Goal: Task Accomplishment & Management: Use online tool/utility

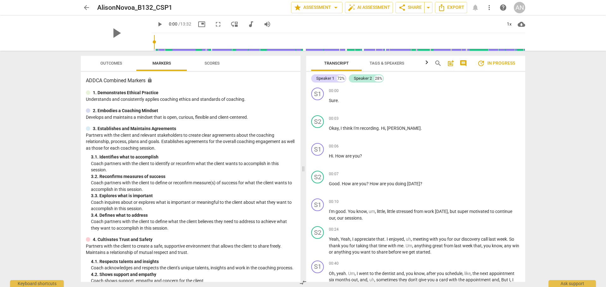
drag, startPoint x: 86, startPoint y: 6, endPoint x: 168, endPoint y: 52, distance: 93.9
click at [86, 6] on span "arrow_back" at bounding box center [87, 8] width 8 height 8
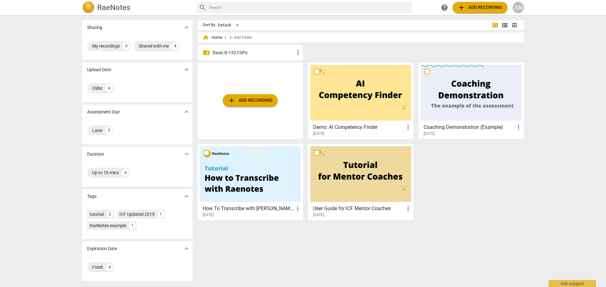
click at [247, 53] on p "Basic B-132 CSPs" at bounding box center [253, 53] width 81 height 7
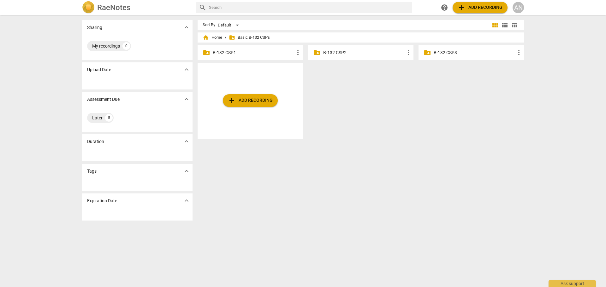
click at [257, 53] on p "B-132 CSP1" at bounding box center [253, 53] width 81 height 7
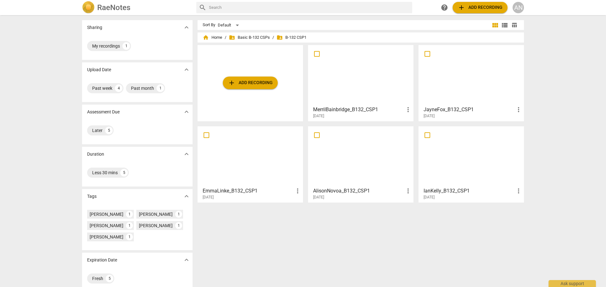
click at [407, 190] on span "more_vert" at bounding box center [408, 191] width 8 height 8
click at [315, 131] on div at bounding box center [303, 143] width 606 height 287
click at [318, 137] on input "checkbox" at bounding box center [316, 136] width 13 height 8
checkbox input "false"
click at [318, 136] on input "checkbox" at bounding box center [316, 136] width 13 height 8
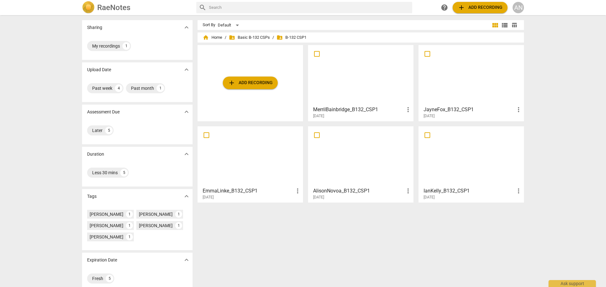
click at [479, 158] on div at bounding box center [470, 157] width 101 height 56
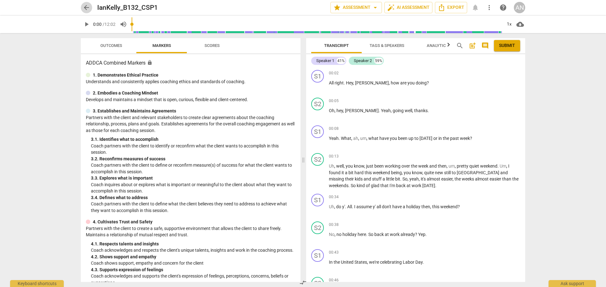
click at [86, 8] on span "arrow_back" at bounding box center [87, 8] width 8 height 8
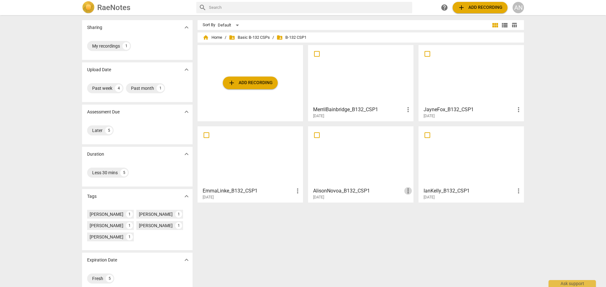
click at [405, 189] on span "more_vert" at bounding box center [408, 191] width 8 height 8
click at [411, 206] on li "Delete" at bounding box center [415, 206] width 24 height 15
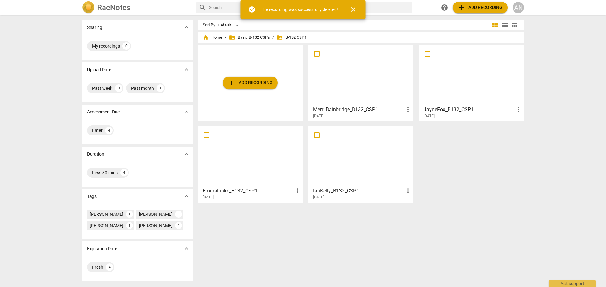
click at [504, 177] on div "add Add recording MerrilBainbridge_B132_CSP1 more_vert [DATE] JayneFox_B132_CSP…" at bounding box center [362, 126] width 331 height 163
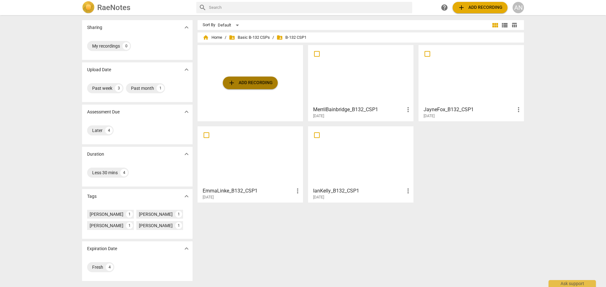
click at [255, 84] on span "add Add recording" at bounding box center [250, 83] width 45 height 8
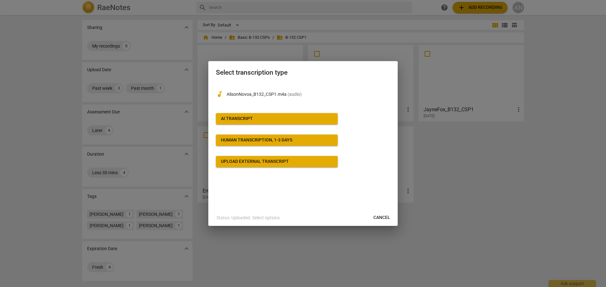
click at [245, 117] on div "AI Transcript" at bounding box center [237, 119] width 32 height 6
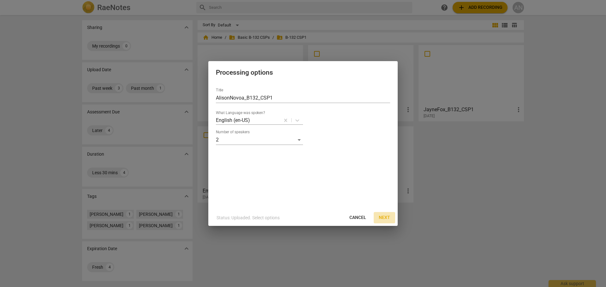
click at [383, 214] on button "Next" at bounding box center [383, 217] width 21 height 11
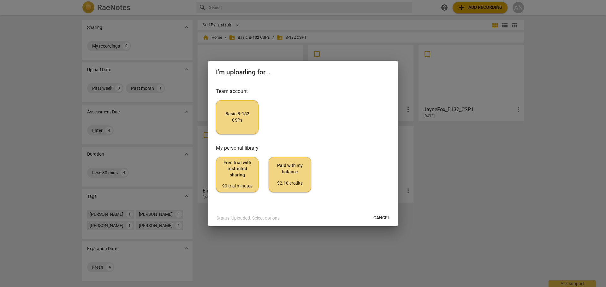
click at [240, 123] on span "Basic B-132 CSPs" at bounding box center [237, 117] width 32 height 12
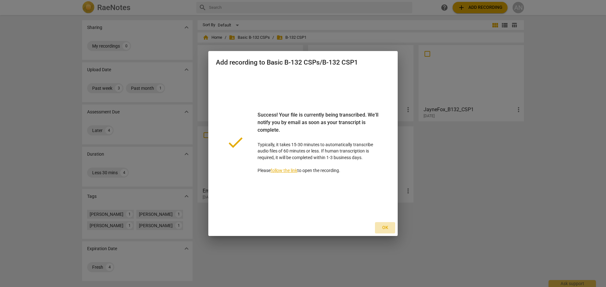
click at [384, 226] on span "Ok" at bounding box center [385, 228] width 10 height 6
